Goal: Book appointment/travel/reservation

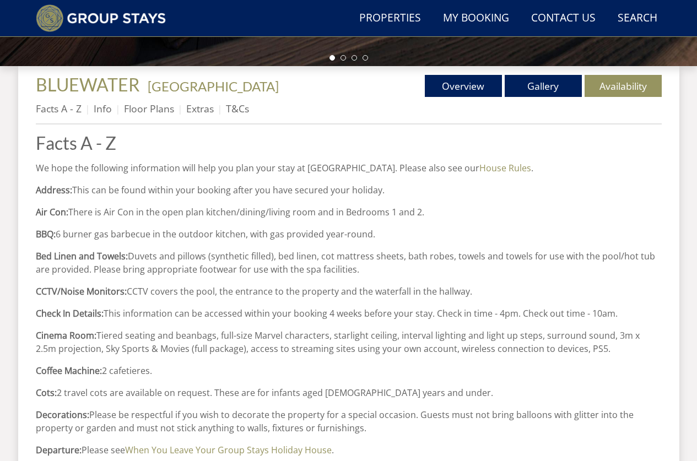
scroll to position [386, 0]
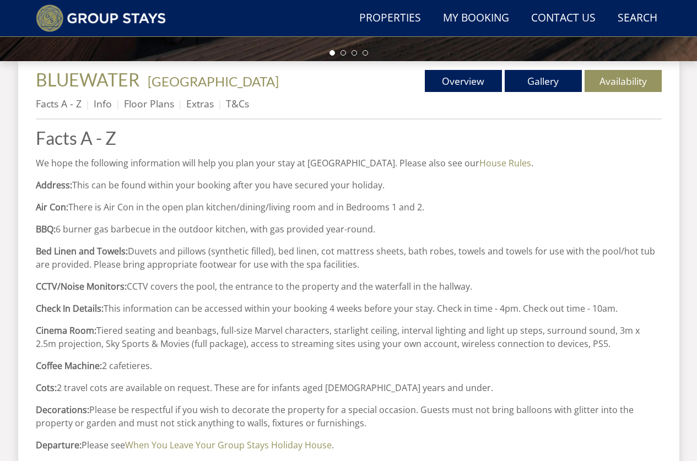
click at [561, 113] on ul "Facts A - Z Info Floor Plans Extras T&Cs" at bounding box center [349, 106] width 626 height 25
click at [561, 80] on link "Availability" at bounding box center [623, 81] width 77 height 22
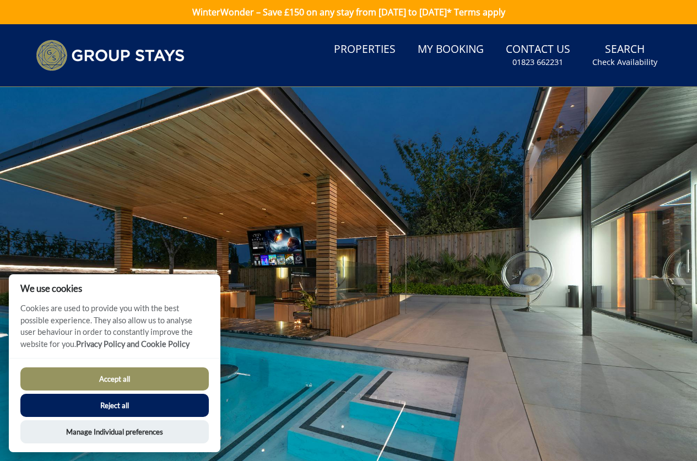
click at [143, 382] on button "Accept all" at bounding box center [114, 379] width 189 height 23
checkbox input "true"
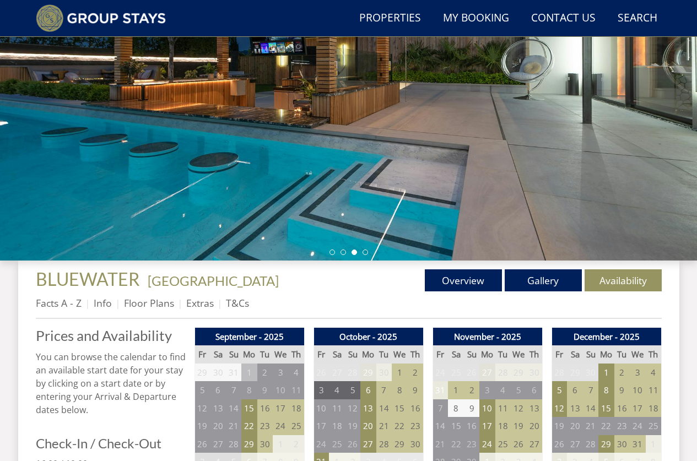
scroll to position [211, 0]
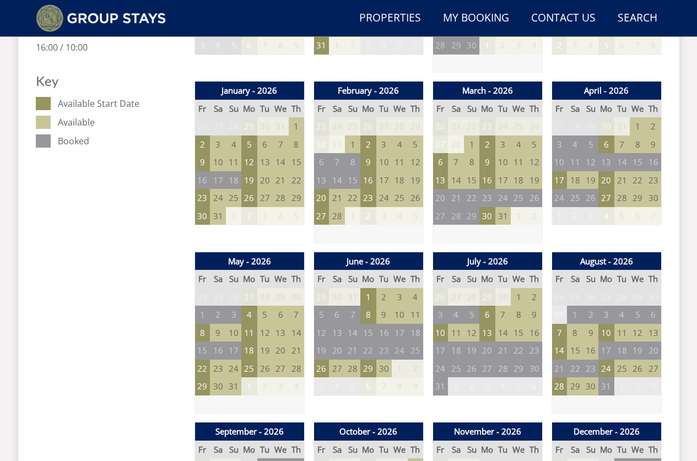
scroll to position [661, 0]
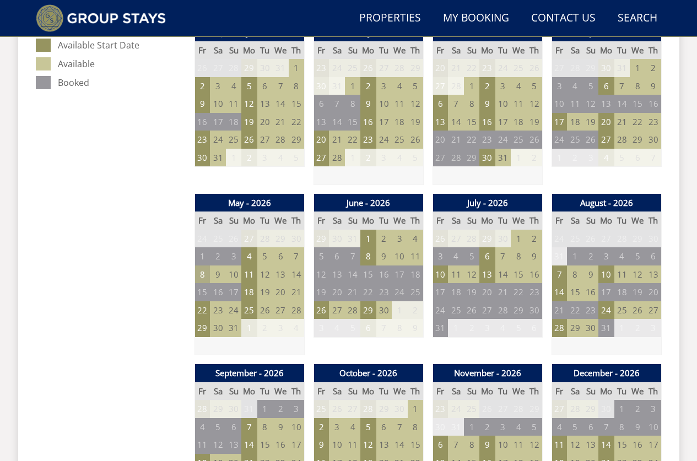
click at [204, 274] on td "8" at bounding box center [202, 275] width 15 height 18
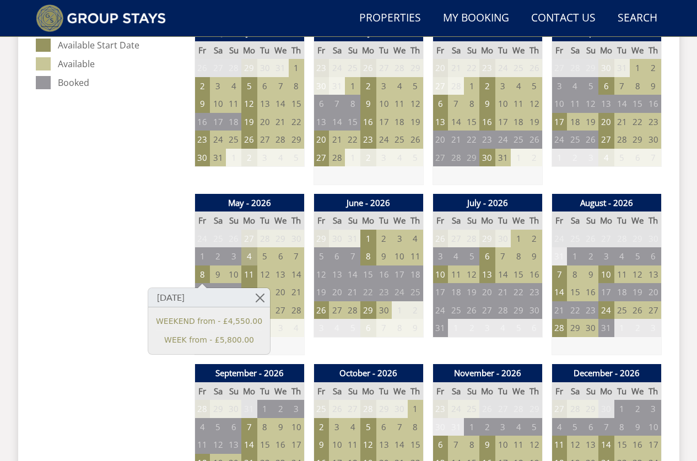
click at [248, 255] on td "4" at bounding box center [248, 256] width 15 height 18
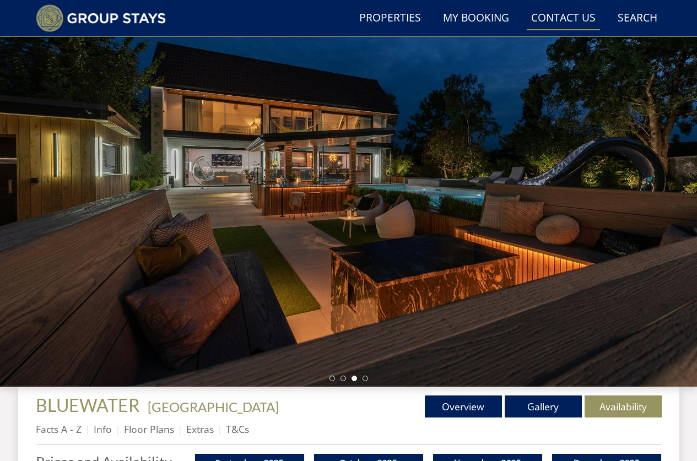
scroll to position [0, 0]
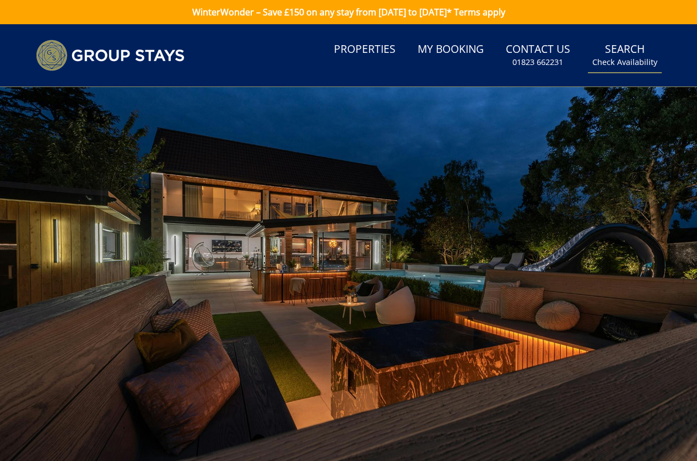
click at [630, 50] on link "Search Check Availability" at bounding box center [625, 55] width 74 height 36
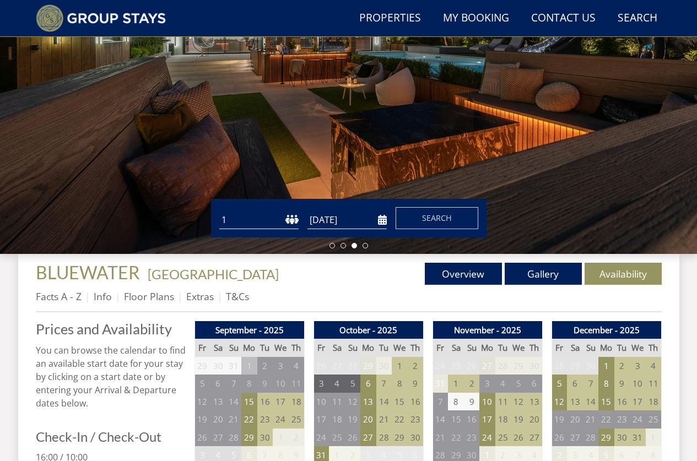
scroll to position [195, 0]
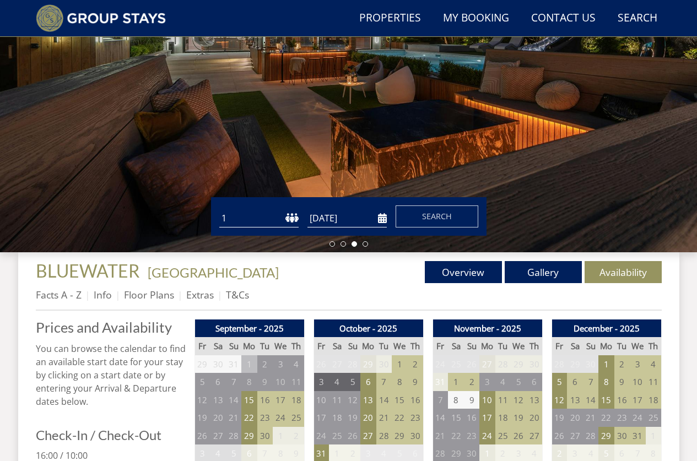
click at [265, 223] on select "1 2 3 4 5 6 7 8 9 10 11 12 13 14 15 16 17 18 19 20 21 22 23 24 25 26 27 28 29 3…" at bounding box center [258, 218] width 79 height 18
select select "6"
click at [219, 209] on select "1 2 3 4 5 6 7 8 9 10 11 12 13 14 15 16 17 18 19 20 21 22 23 24 25 26 27 28 29 3…" at bounding box center [258, 218] width 79 height 18
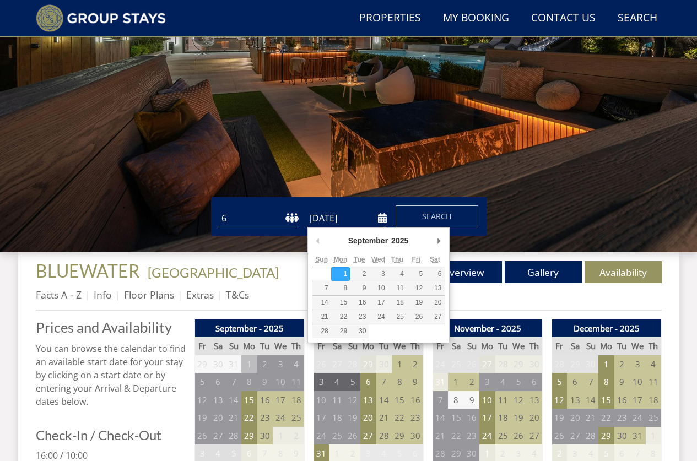
click at [377, 218] on input "[DATE]" at bounding box center [347, 218] width 79 height 18
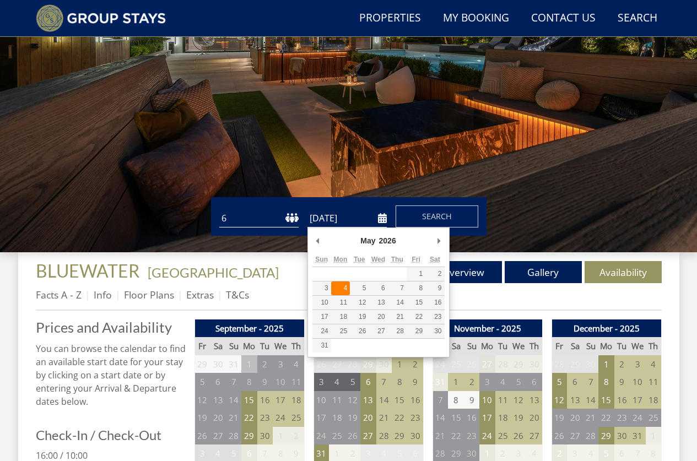
type input "[DATE]"
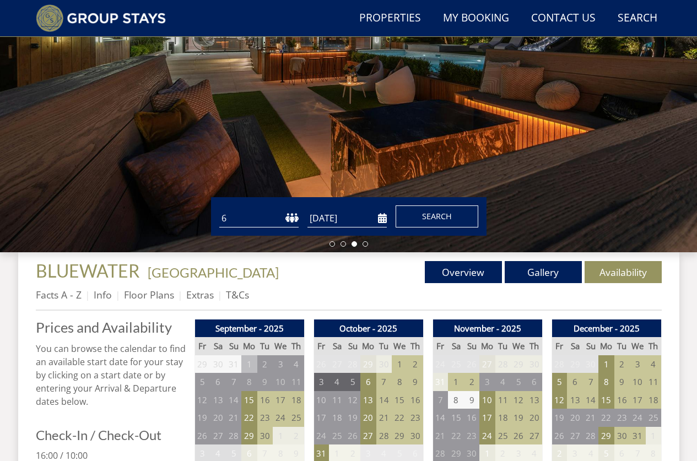
click at [437, 215] on span "Search" at bounding box center [437, 216] width 30 height 10
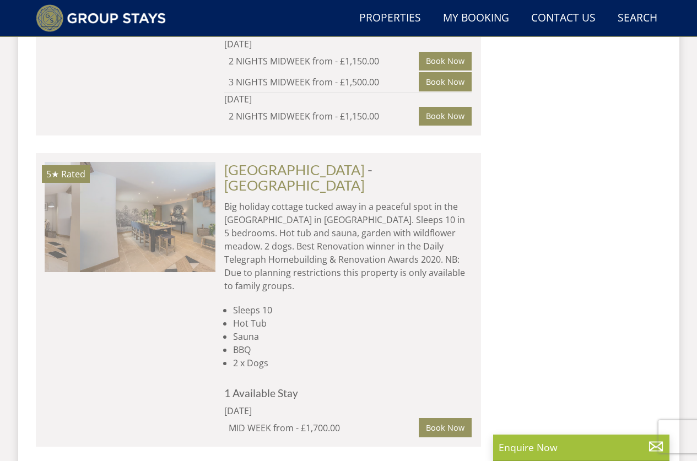
scroll to position [0, 2224]
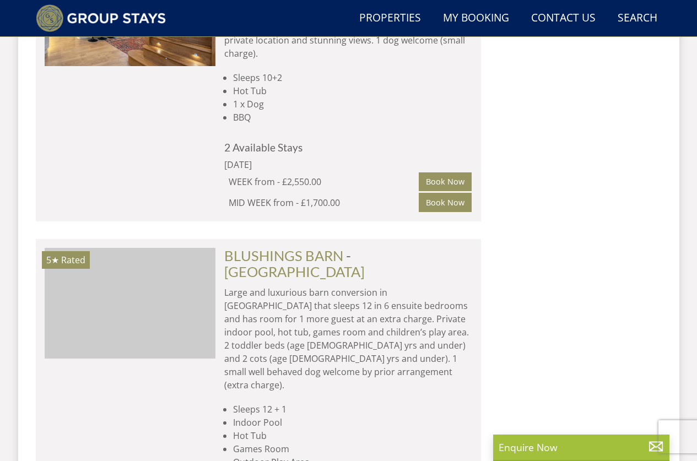
scroll to position [0, 1882]
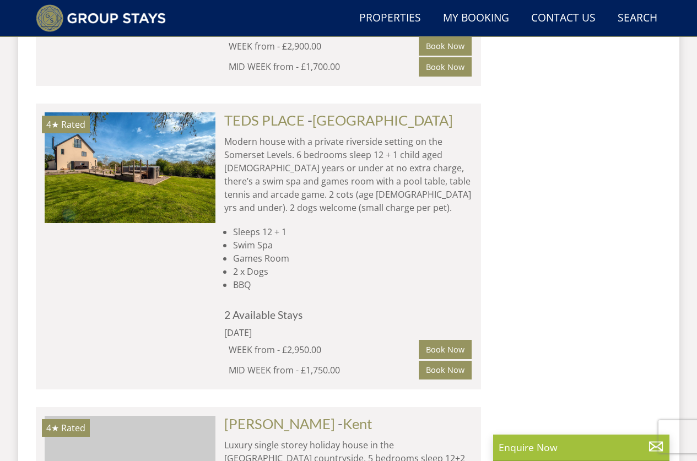
scroll to position [0, 3422]
click at [556, 238] on div "Search Search 1 Guest 2 Guests 3 Guests 4 Guests 5 Guests 6 Guests 7 Guests 8 G…" at bounding box center [574, 223] width 176 height 6978
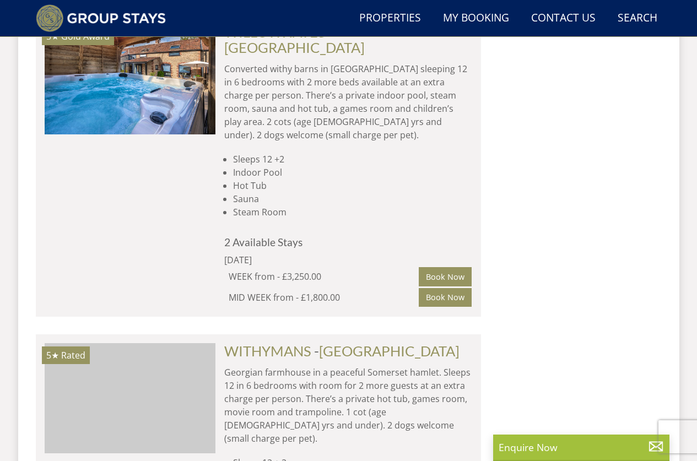
scroll to position [0, 2737]
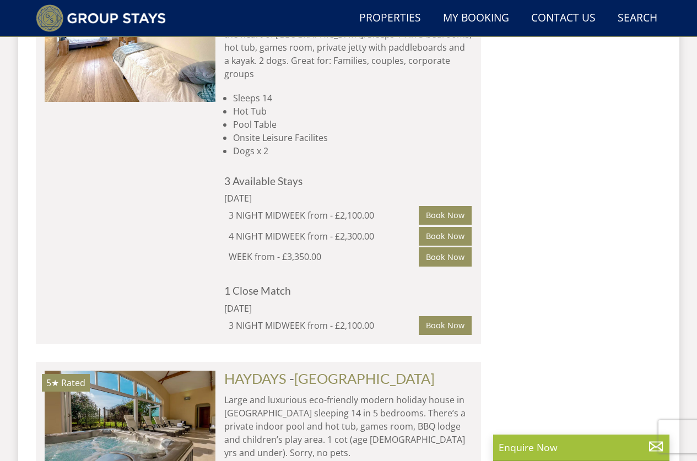
scroll to position [6809, 0]
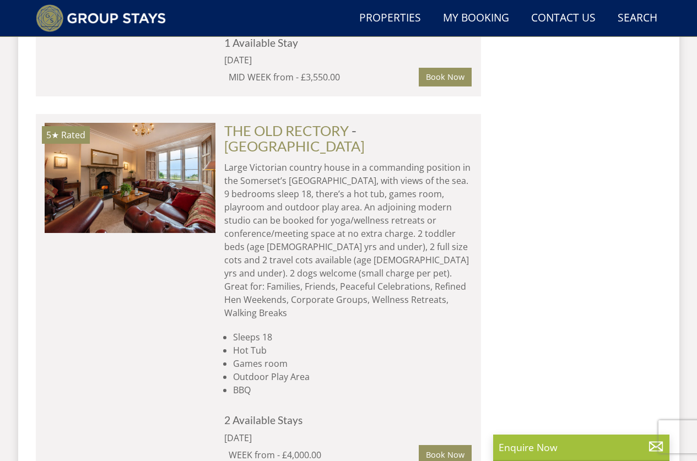
scroll to position [0, 2053]
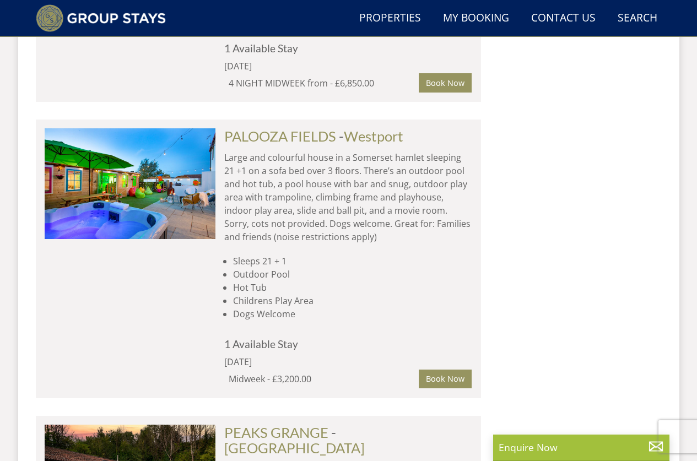
scroll to position [19376, 0]
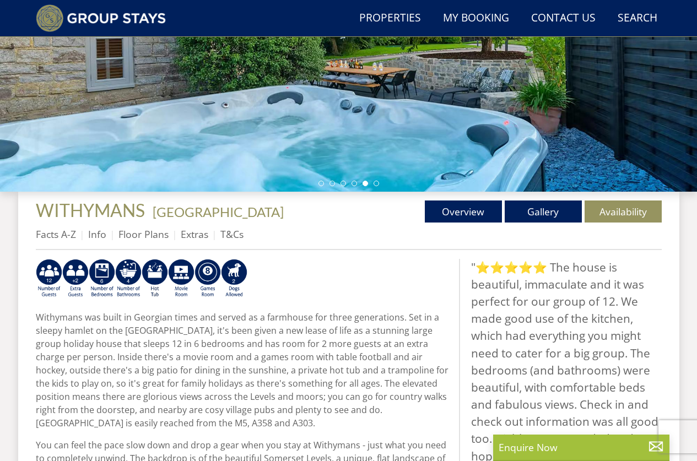
scroll to position [305, 0]
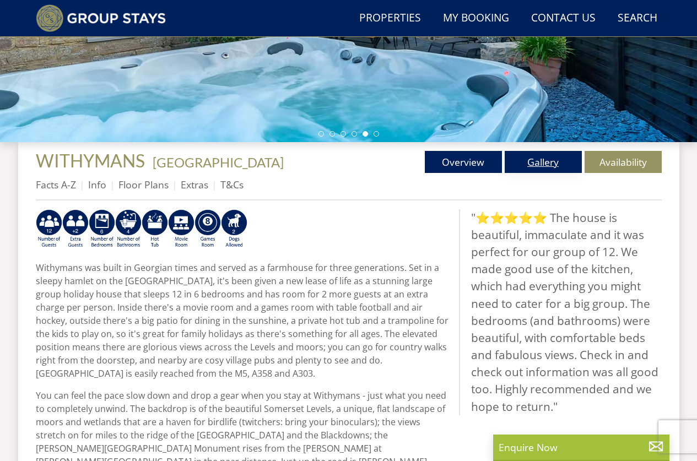
click at [555, 160] on link "Gallery" at bounding box center [543, 162] width 77 height 22
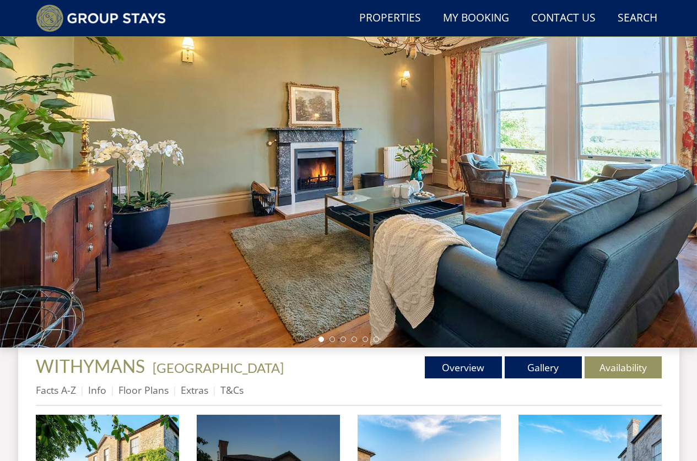
scroll to position [153, 0]
